Goal: Information Seeking & Learning: Learn about a topic

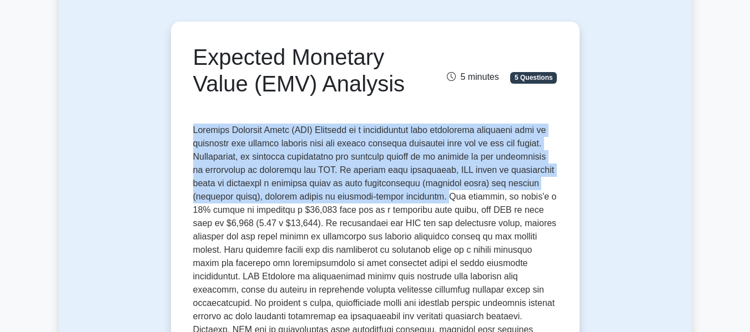
drag, startPoint x: 195, startPoint y: 131, endPoint x: 463, endPoint y: 198, distance: 276.7
click at [463, 198] on p at bounding box center [375, 252] width 364 height 257
copy p "Expected Monetary Value (EMV) Analysis is a quantitative risk assessment techni…"
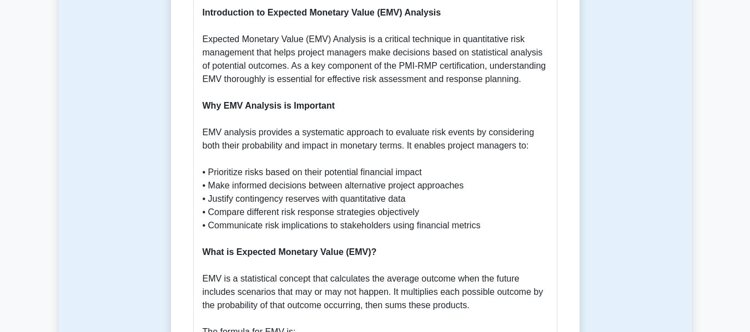
scroll to position [530, 0]
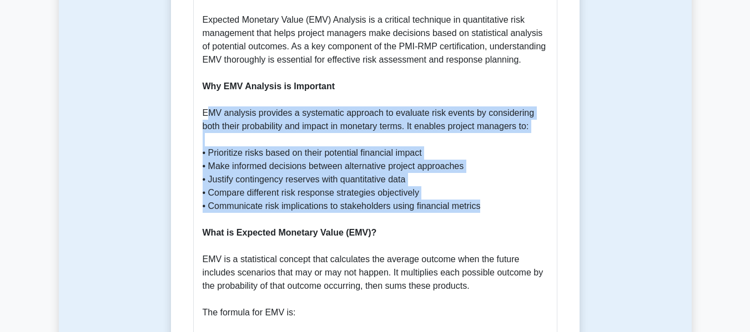
drag, startPoint x: 205, startPoint y: 114, endPoint x: 486, endPoint y: 205, distance: 295.8
drag, startPoint x: 203, startPoint y: 90, endPoint x: 520, endPoint y: 204, distance: 337.1
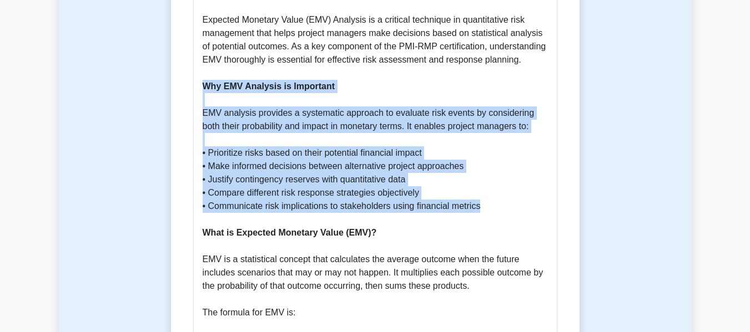
copy p "Why EMV Analysis is Important EMV analysis provides a systematic approach to ev…"
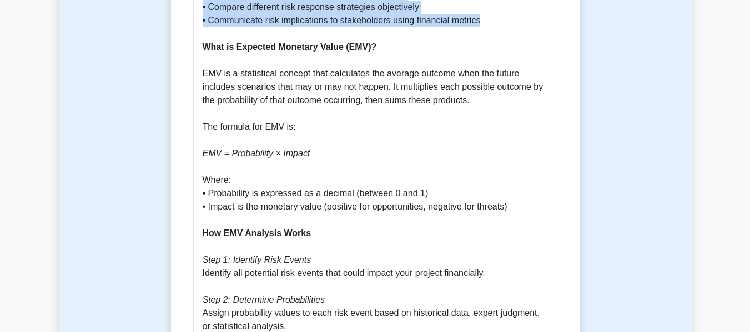
scroll to position [697, 0]
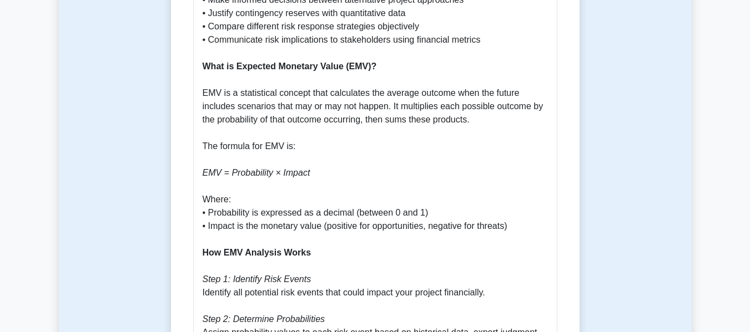
click at [246, 71] on b "What is Expected Monetary Value (EMV)?" at bounding box center [290, 66] width 174 height 9
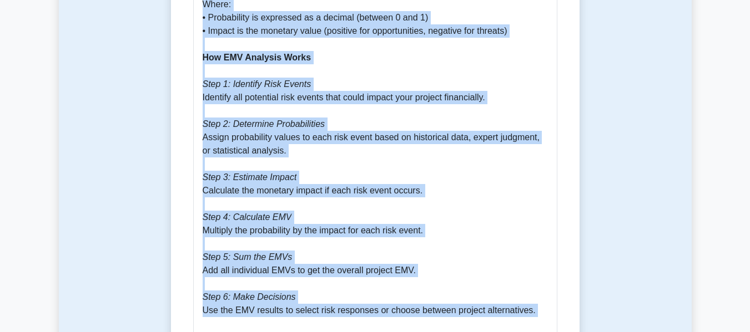
scroll to position [983, 0]
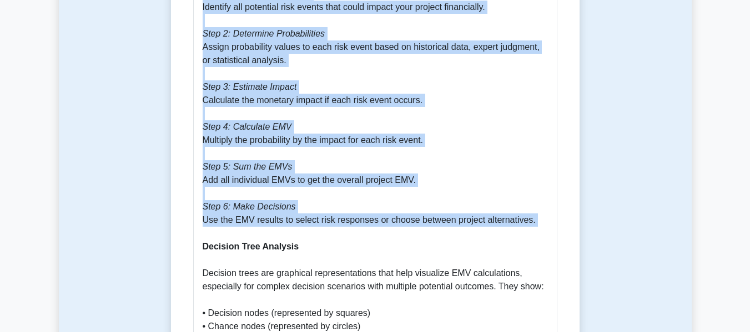
drag, startPoint x: 203, startPoint y: 97, endPoint x: 543, endPoint y: 235, distance: 367.8
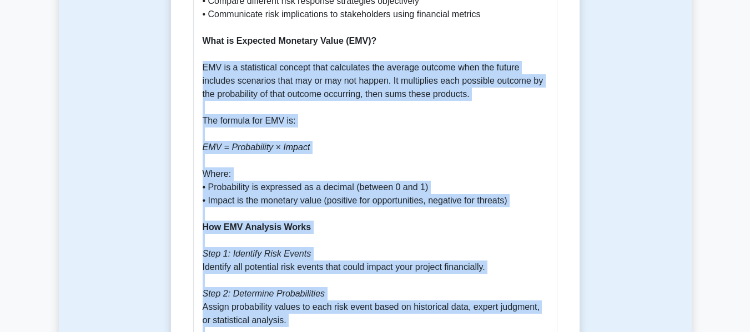
scroll to position [705, 0]
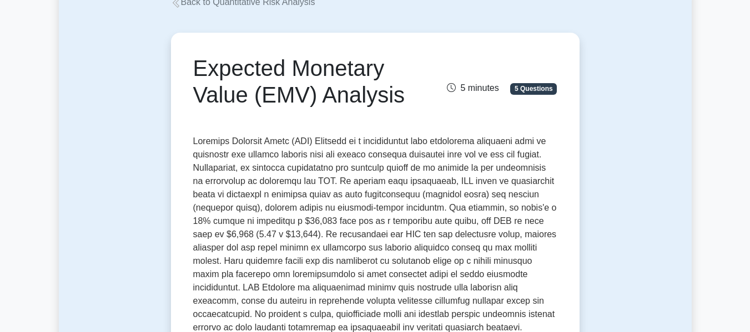
scroll to position [95, 0]
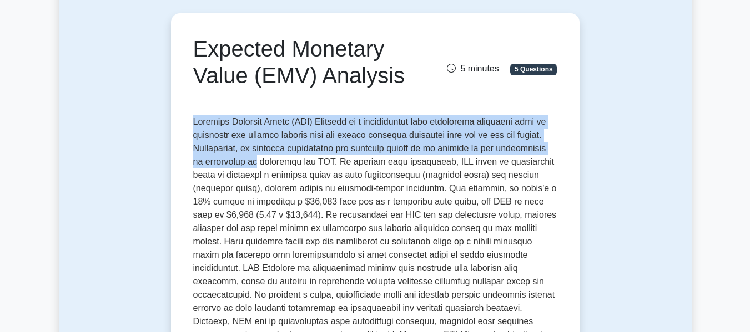
drag, startPoint x: 194, startPoint y: 121, endPoint x: 300, endPoint y: 164, distance: 114.3
click at [300, 164] on p at bounding box center [375, 243] width 364 height 257
click at [547, 151] on p at bounding box center [375, 243] width 364 height 257
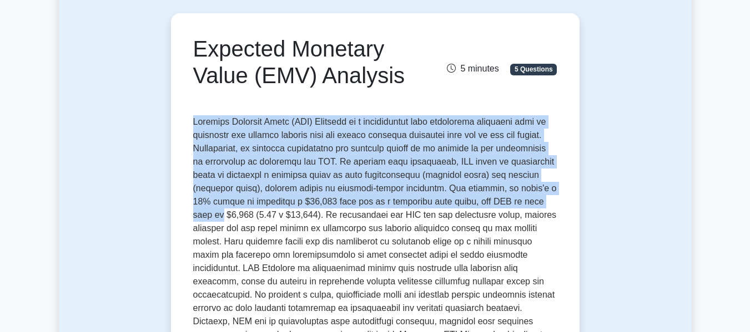
drag, startPoint x: 194, startPoint y: 120, endPoint x: 554, endPoint y: 199, distance: 368.0
click at [554, 199] on p at bounding box center [375, 243] width 364 height 257
click at [553, 153] on p at bounding box center [375, 243] width 364 height 257
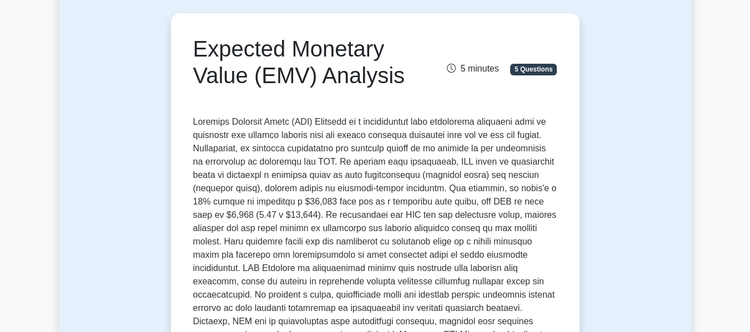
click at [381, 160] on p at bounding box center [375, 243] width 364 height 257
drag, startPoint x: 200, startPoint y: 49, endPoint x: 401, endPoint y: 78, distance: 202.8
click at [412, 77] on h1 "Expected Monetary Value (EMV) Analysis" at bounding box center [312, 62] width 238 height 53
click at [191, 45] on div "Expected Monetary Value (EMV) Analysis" at bounding box center [311, 65] width 251 height 58
drag, startPoint x: 198, startPoint y: 45, endPoint x: 408, endPoint y: 76, distance: 213.1
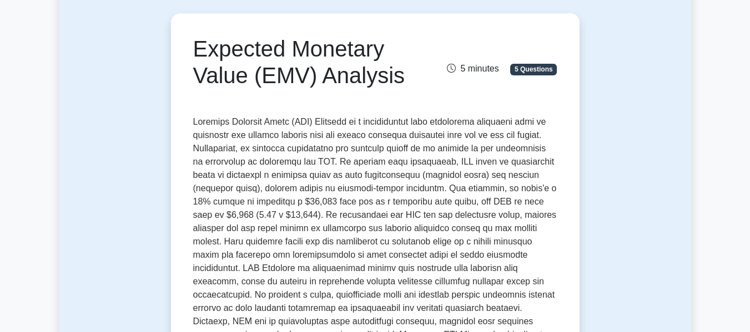
click at [408, 76] on h1 "Expected Monetary Value (EMV) Analysis" at bounding box center [312, 62] width 238 height 53
copy h1 "Expected Monetary Value (EMV) Analysis"
click at [215, 135] on p at bounding box center [375, 243] width 364 height 257
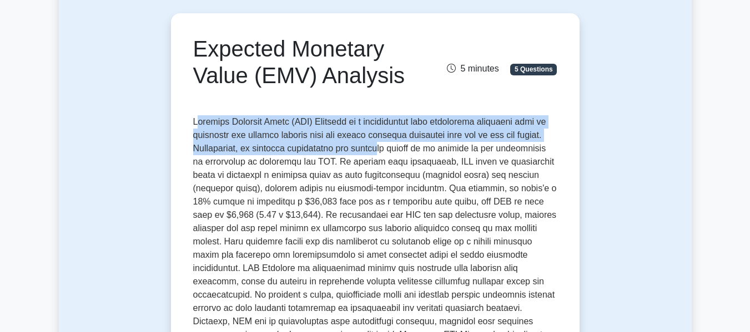
drag, startPoint x: 195, startPoint y: 122, endPoint x: 402, endPoint y: 150, distance: 208.8
click at [402, 150] on p at bounding box center [375, 243] width 364 height 257
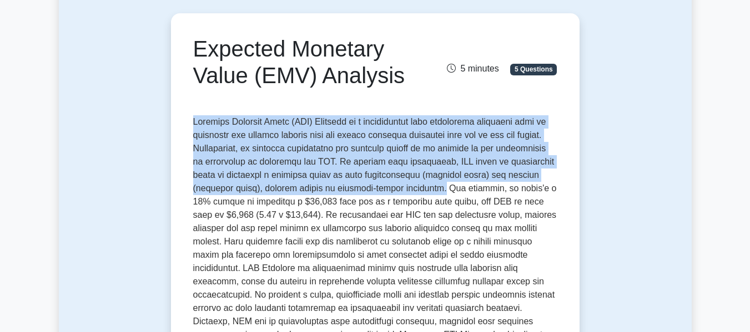
drag, startPoint x: 193, startPoint y: 124, endPoint x: 462, endPoint y: 186, distance: 276.9
click at [462, 186] on p at bounding box center [375, 243] width 364 height 257
copy p "Expected Monetary Value (EMV) Analysis is a quantitative risk assessment techni…"
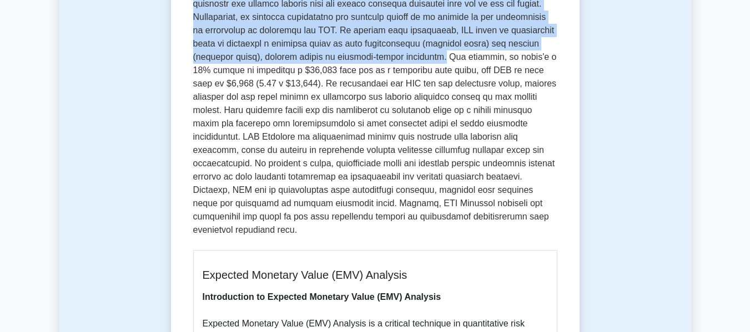
scroll to position [222, 0]
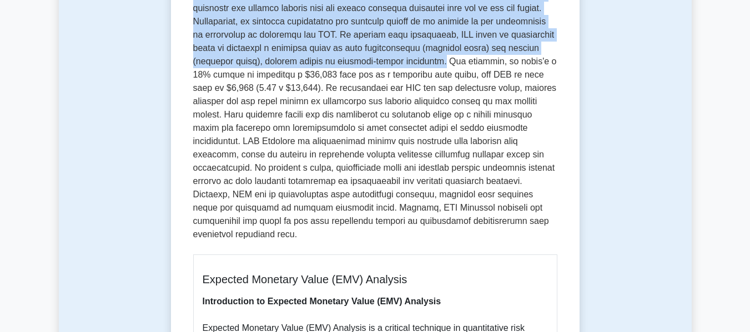
click at [462, 63] on p at bounding box center [375, 116] width 364 height 257
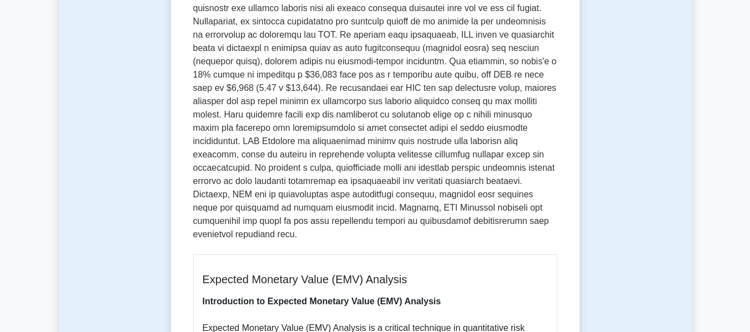
click at [467, 62] on p at bounding box center [375, 116] width 364 height 257
click at [288, 90] on p at bounding box center [375, 116] width 364 height 257
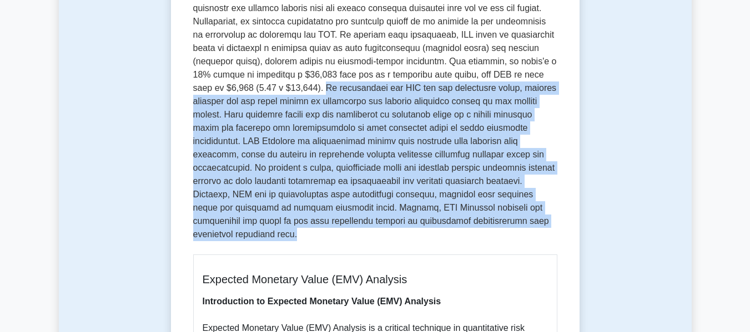
drag, startPoint x: 289, startPoint y: 87, endPoint x: 520, endPoint y: 226, distance: 269.6
click at [520, 226] on p at bounding box center [375, 116] width 364 height 257
copy p "By calculating the EMV for all identified risks, project managers can sum these…"
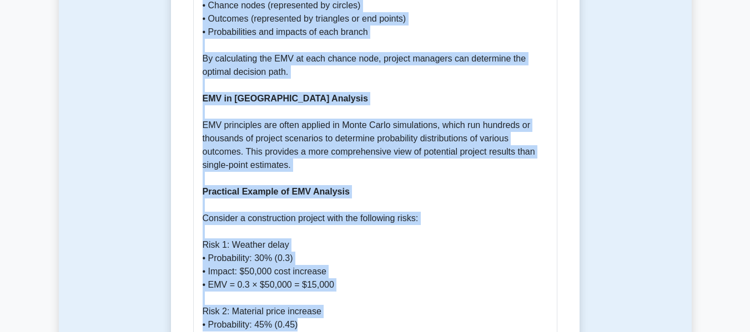
scroll to position [1314, 0]
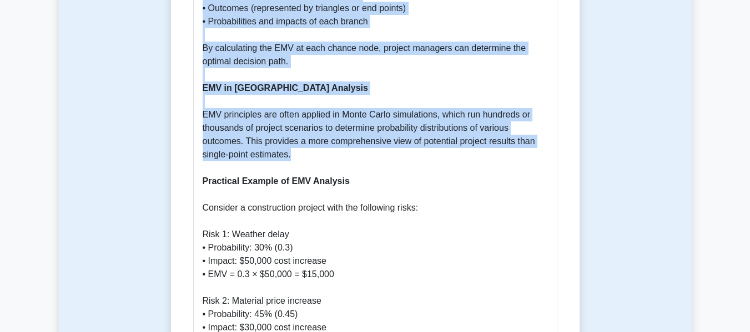
drag, startPoint x: 202, startPoint y: 126, endPoint x: 492, endPoint y: 160, distance: 291.6
click at [492, 160] on p "Introduction to Expected Monetary Value (EMV) Analysis Expected Monetary Value …" at bounding box center [375, 201] width 345 height 1997
copy p "LOR ip d sitametcons adipisc elit seddoeiusm tem incidid utlabor etdo mag aliqu…"
click at [310, 161] on p "Introduction to Expected Monetary Value (EMV) Analysis Expected Monetary Value …" at bounding box center [375, 201] width 345 height 1997
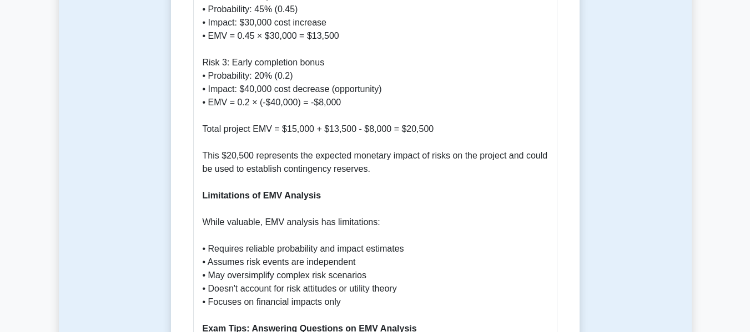
scroll to position [1647, 0]
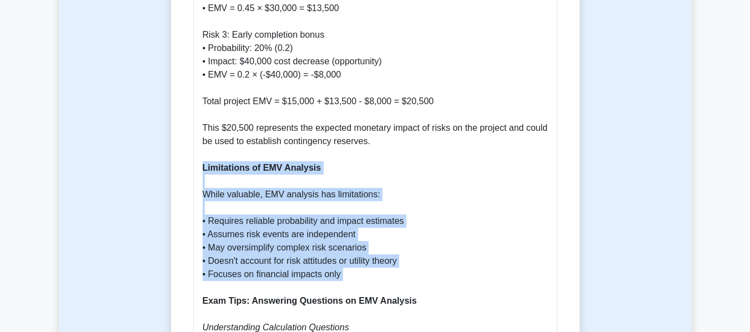
drag, startPoint x: 204, startPoint y: 171, endPoint x: 437, endPoint y: 292, distance: 262.3
copy p "Limitations of EMV Analysis While valuable, EMV analysis has limitations: • Req…"
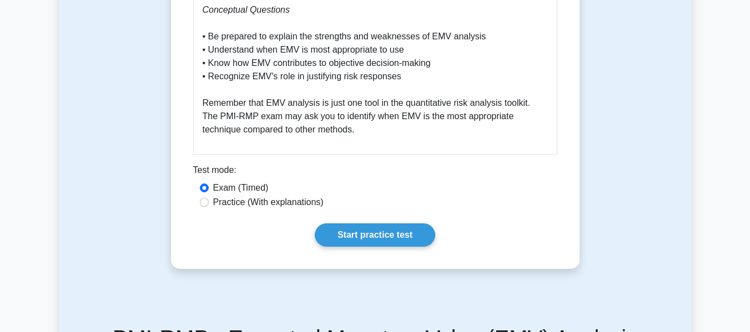
scroll to position [2480, 0]
